Goal: Task Accomplishment & Management: Complete application form

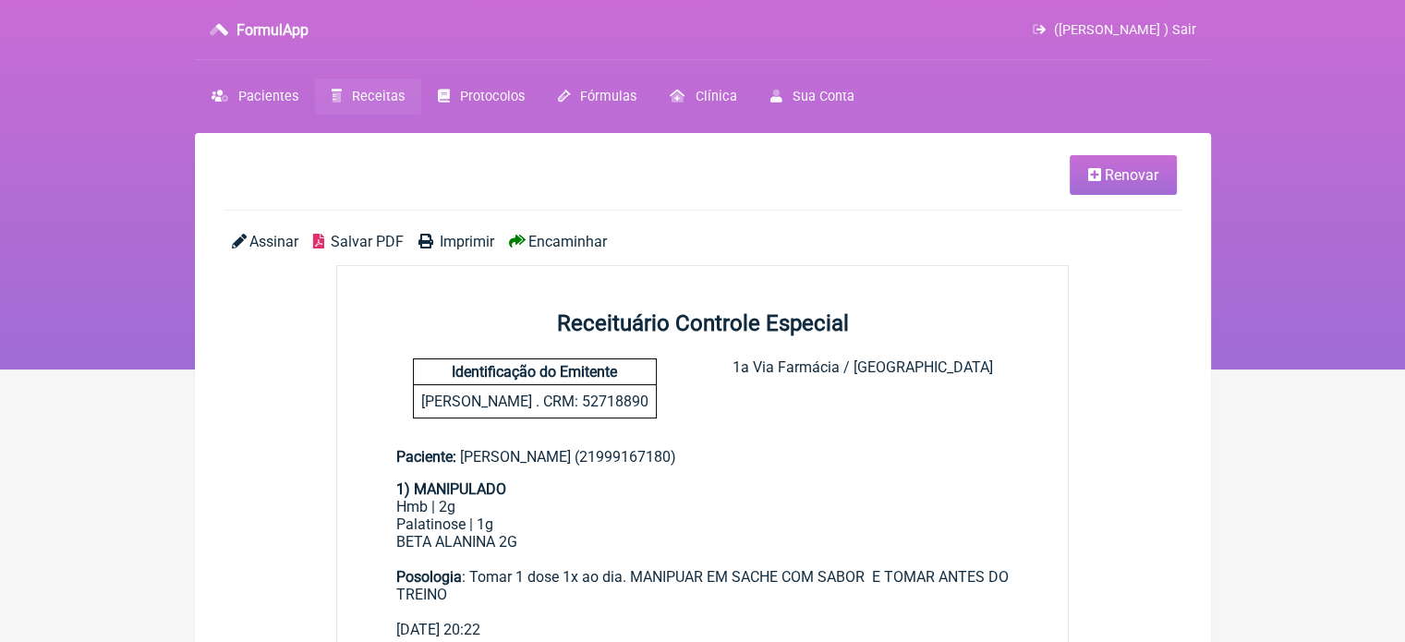
click at [364, 93] on span "Receitas" at bounding box center [378, 97] width 53 height 16
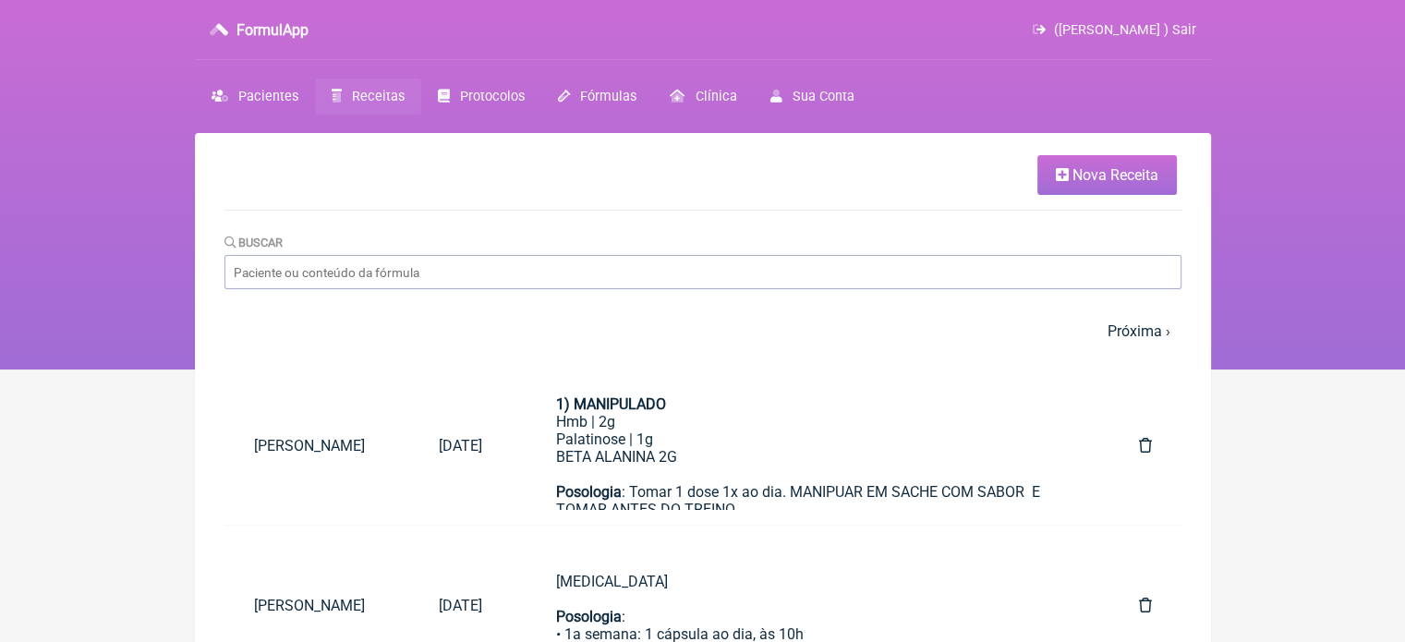
click at [1100, 172] on span "Nova Receita" at bounding box center [1115, 175] width 86 height 18
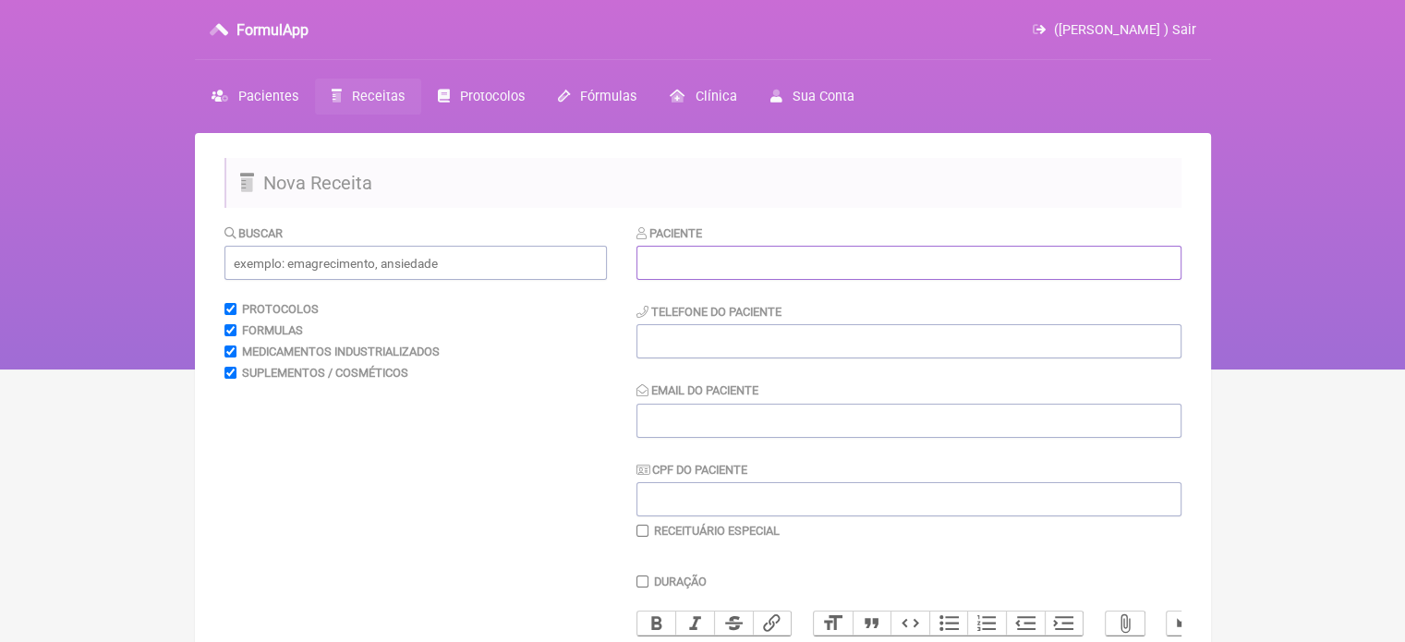
click at [740, 261] on input "text" at bounding box center [908, 263] width 545 height 34
paste input "[PERSON_NAME]"
type input "[PERSON_NAME]"
click at [735, 352] on input "tel" at bounding box center [908, 341] width 545 height 34
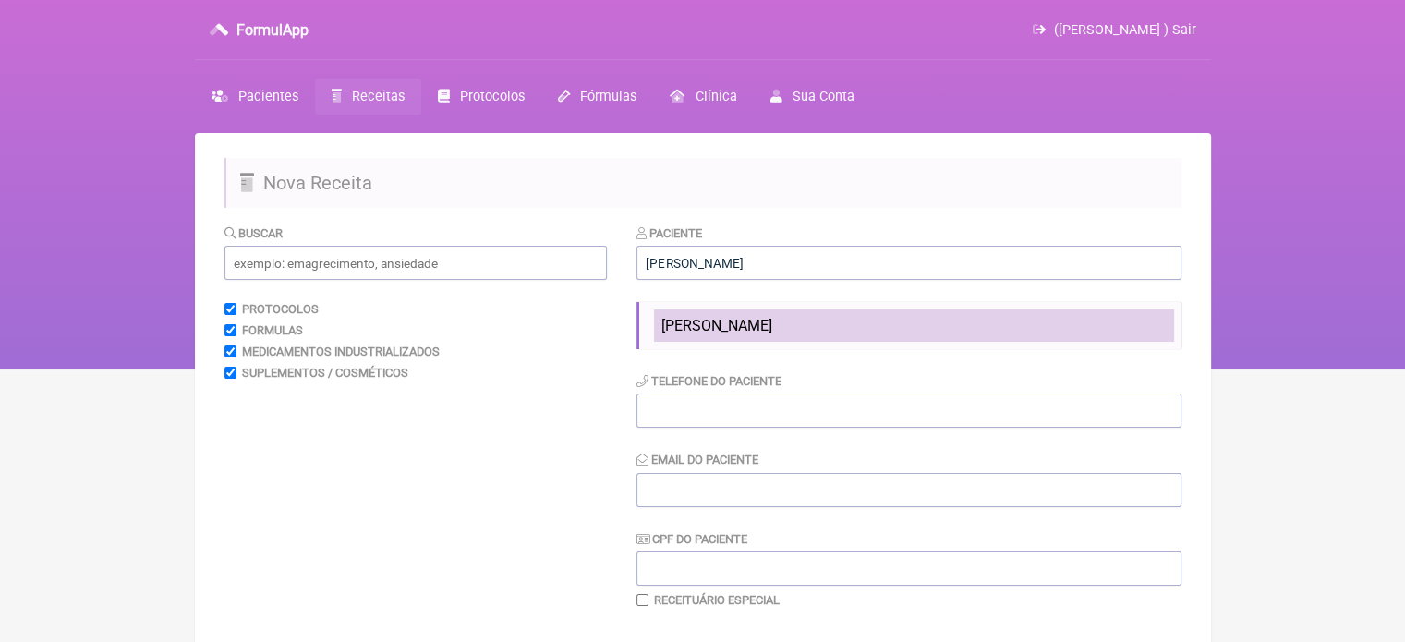
click at [750, 320] on span "[PERSON_NAME]" at bounding box center [716, 326] width 111 height 18
type input "21998849820"
type input "X@X"
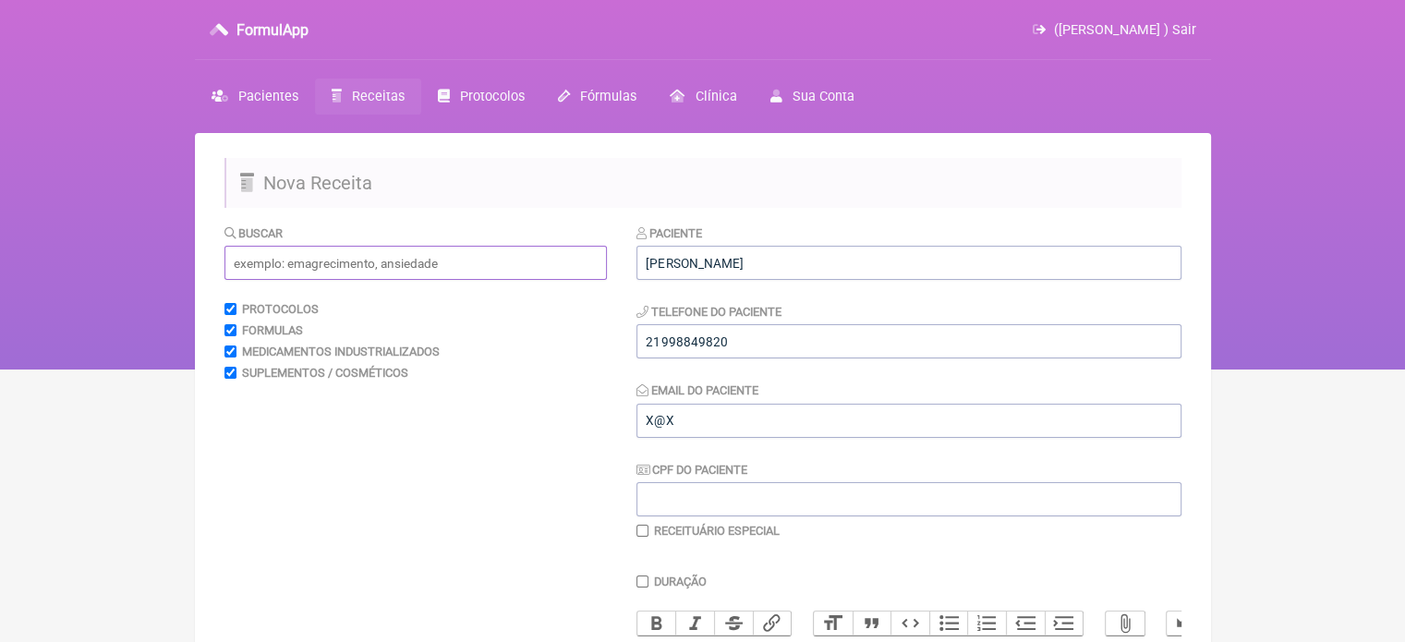
click at [430, 271] on input "text" at bounding box center [415, 263] width 382 height 34
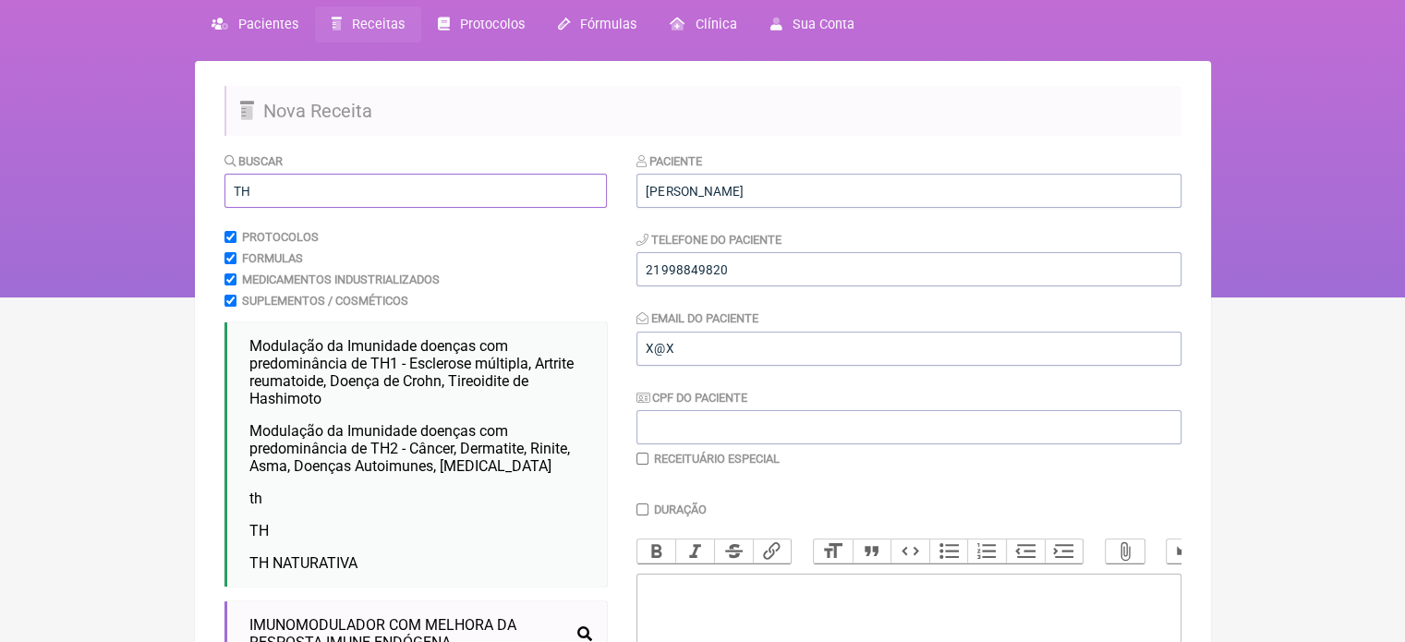
scroll to position [92, 0]
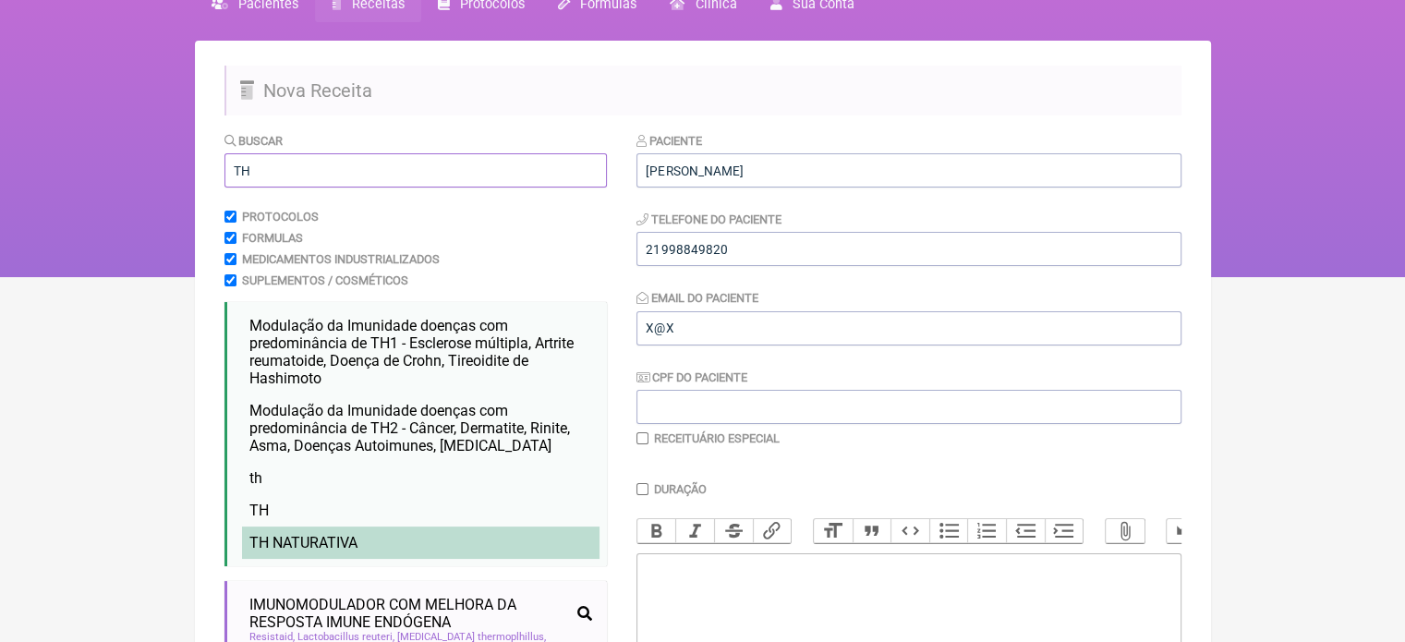
type input "TH"
click at [338, 538] on span "TH NATURATIVA" at bounding box center [303, 543] width 108 height 18
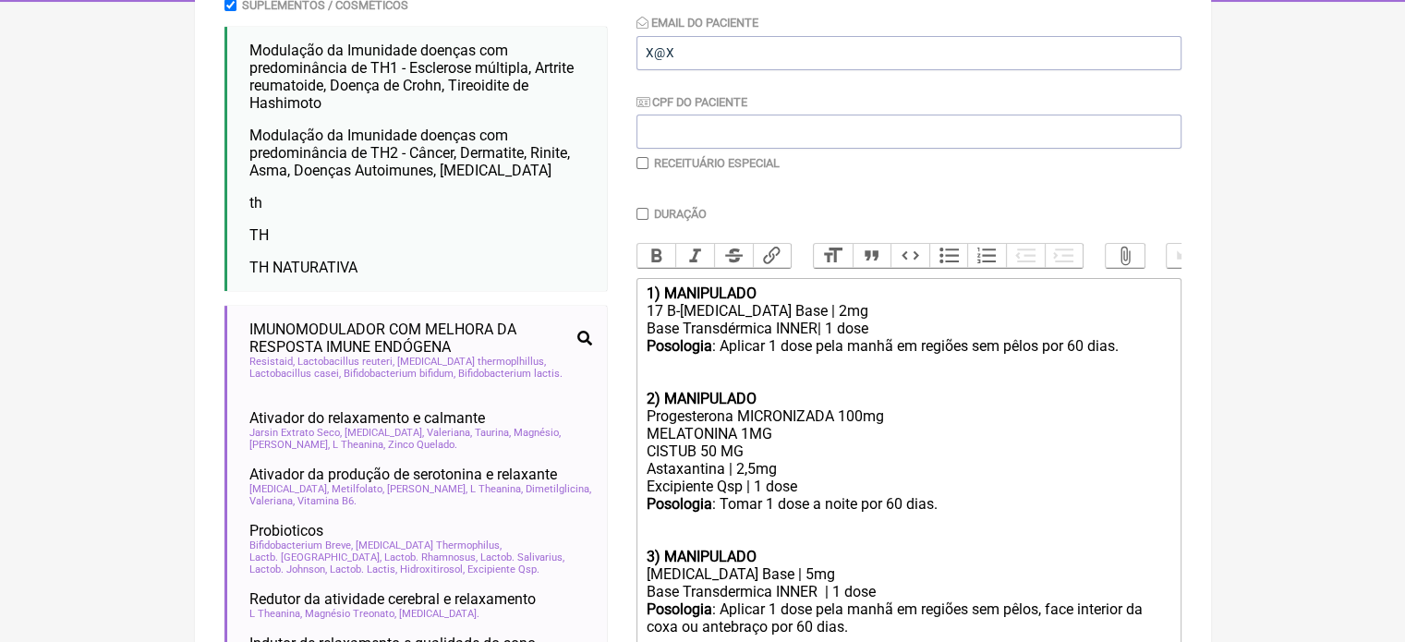
scroll to position [369, 0]
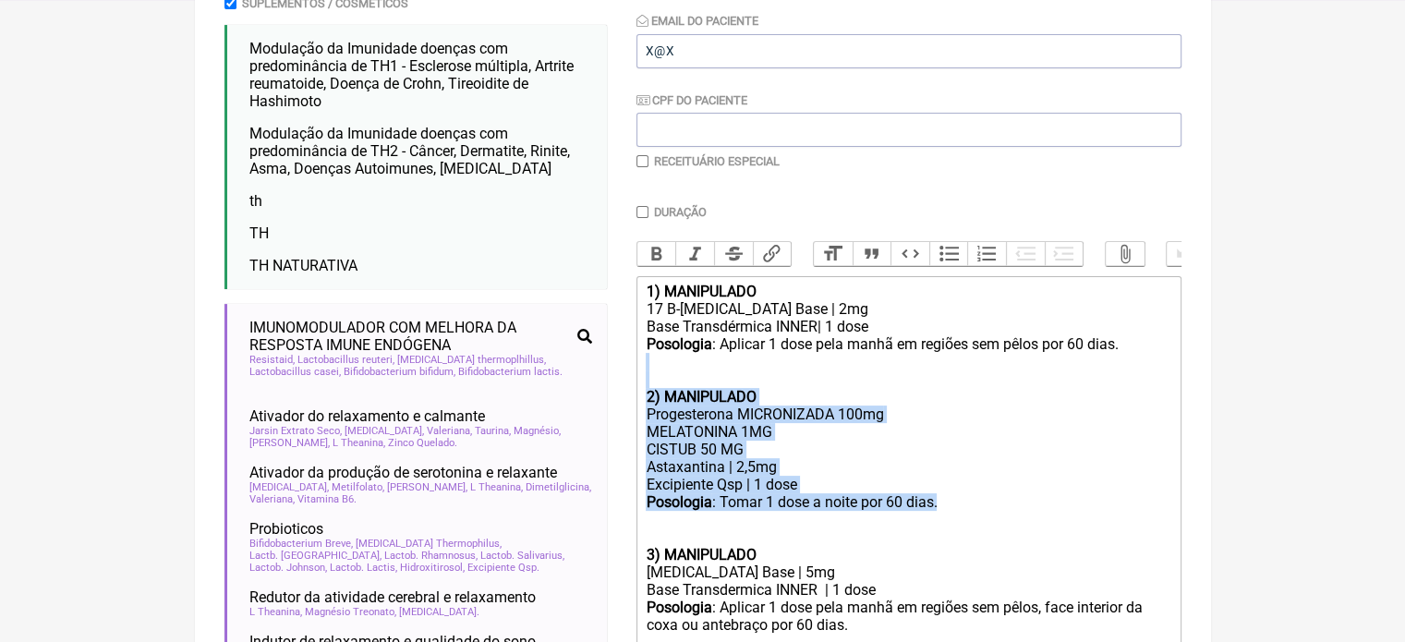
drag, startPoint x: 945, startPoint y: 517, endPoint x: 646, endPoint y: 402, distance: 319.8
click at [646, 402] on trix-editor "1) MANIPULADO 17 B-Estradiol Base | 2mg Base Transdérmica INNER| 1 dose Posolog…" at bounding box center [908, 476] width 545 height 400
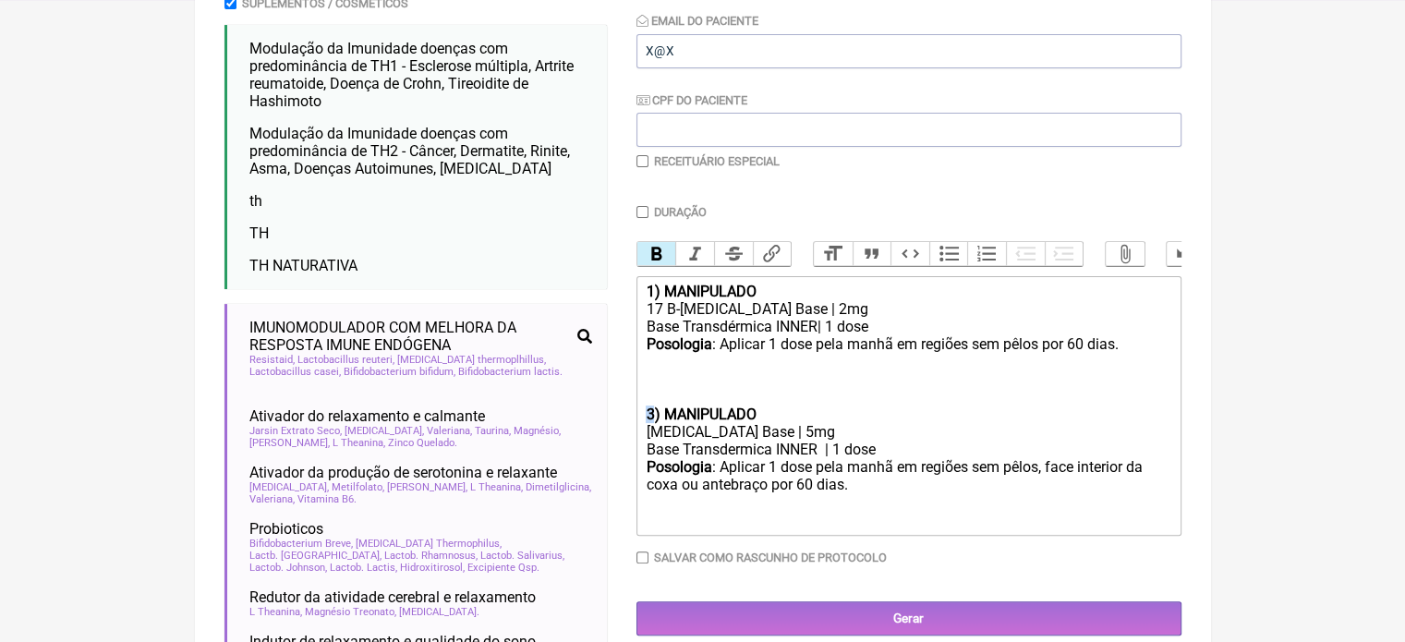
drag, startPoint x: 656, startPoint y: 428, endPoint x: 634, endPoint y: 429, distance: 21.3
click at [634, 429] on form "Buscar TH Protocolos Formulas Medicamentos Industrializados Suplementos / Cosmé…" at bounding box center [702, 433] width 957 height 1158
type trix-editor "<div><strong>1) MANIPULADO</strong></div><div>17 B-Estradiol Base | 2mg</div><d…"
click at [639, 161] on input "checkbox" at bounding box center [642, 161] width 12 height 12
checkbox input "true"
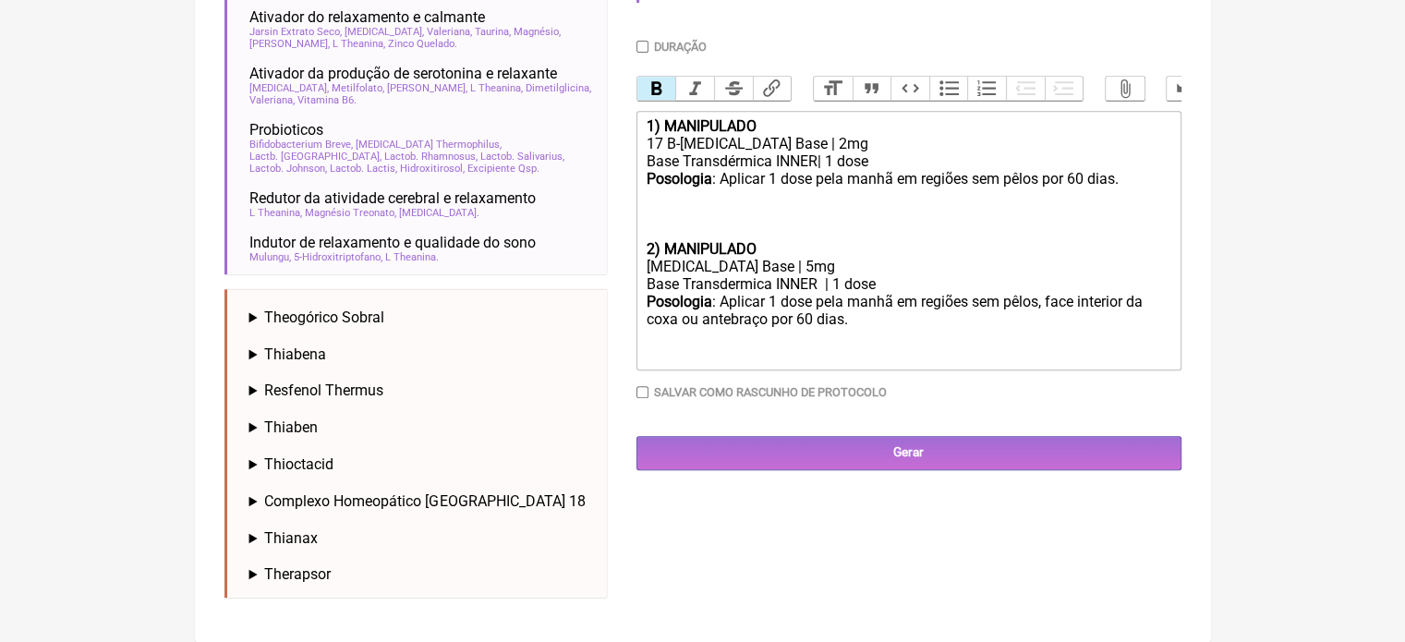
scroll to position [772, 0]
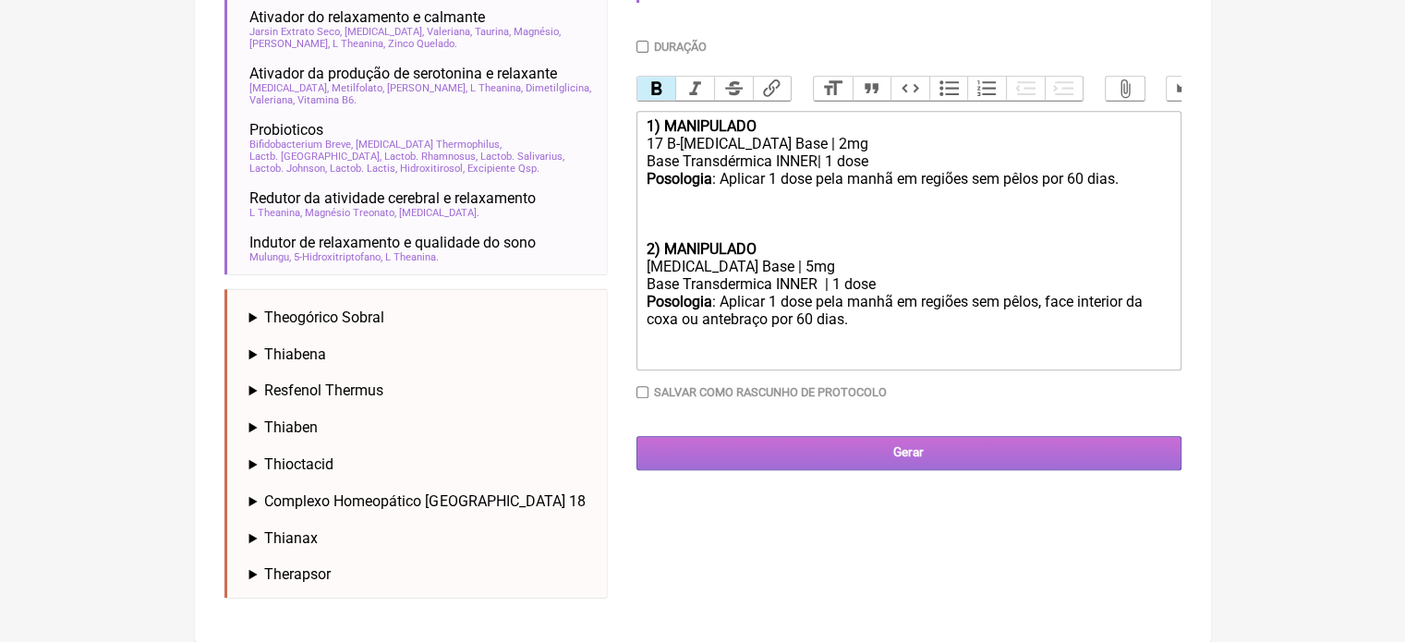
click at [923, 457] on input "Gerar" at bounding box center [908, 453] width 545 height 34
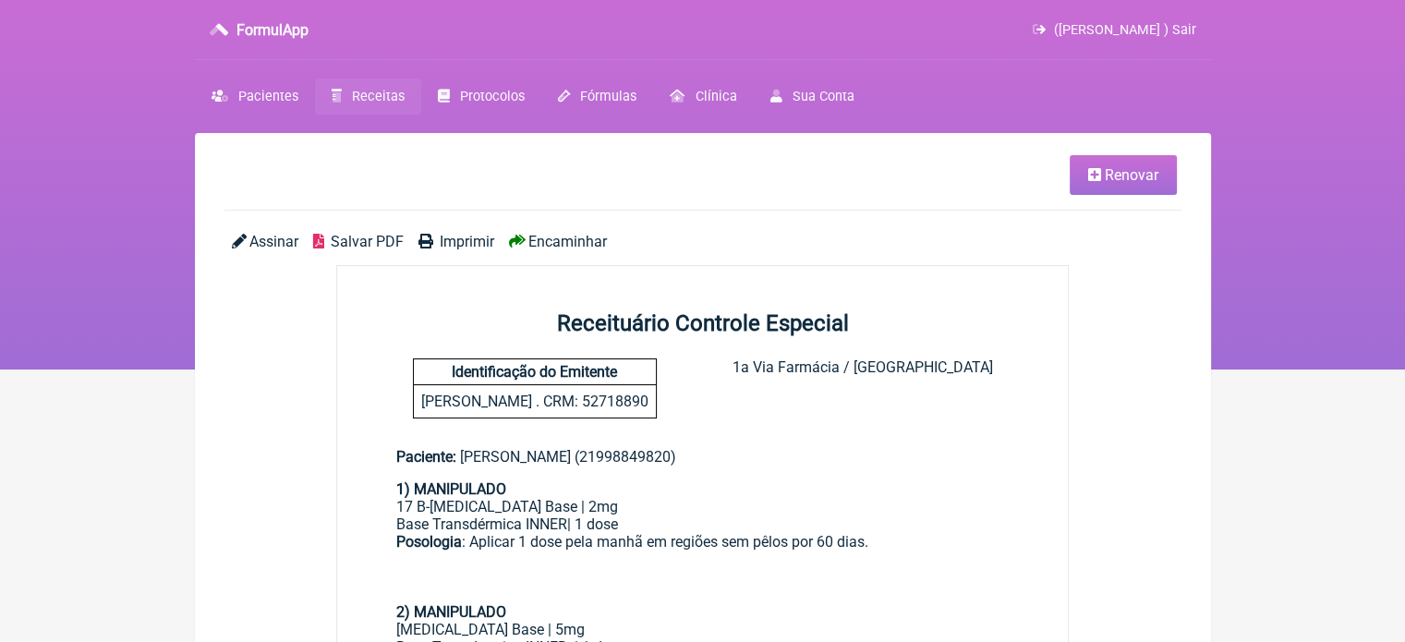
click at [465, 238] on span "Imprimir" at bounding box center [467, 242] width 54 height 18
